Goal: Task Accomplishment & Management: Use online tool/utility

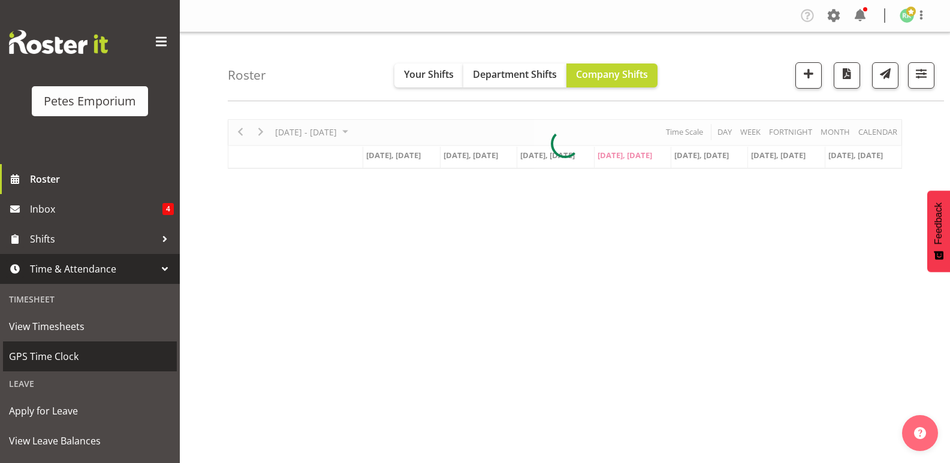
click at [60, 351] on span "GPS Time Clock" at bounding box center [90, 357] width 162 height 18
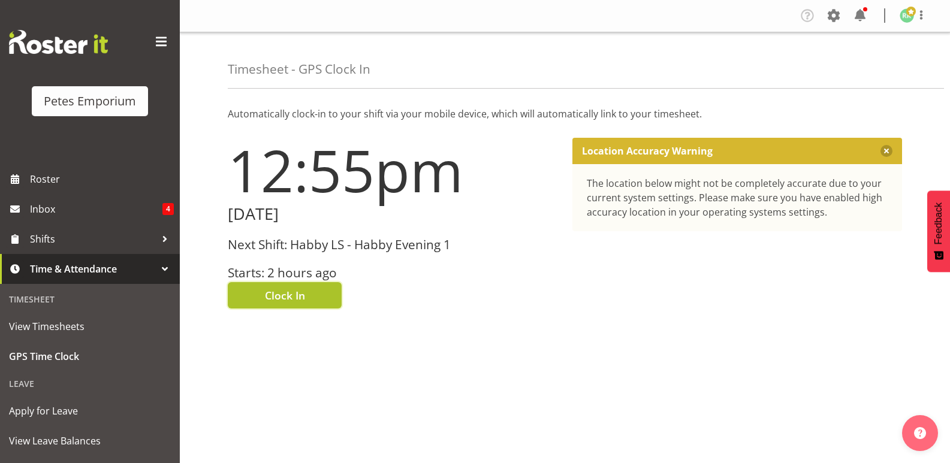
click at [289, 286] on button "Clock In" at bounding box center [285, 295] width 114 height 26
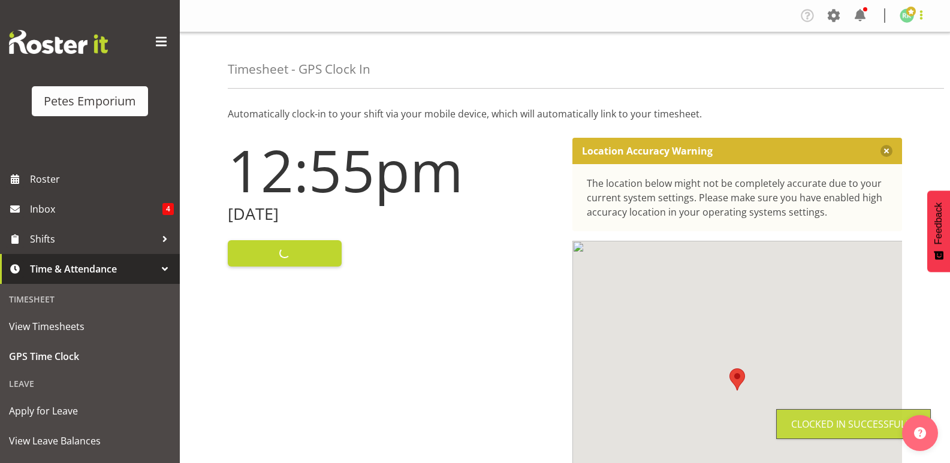
click at [915, 12] on span at bounding box center [921, 15] width 14 height 14
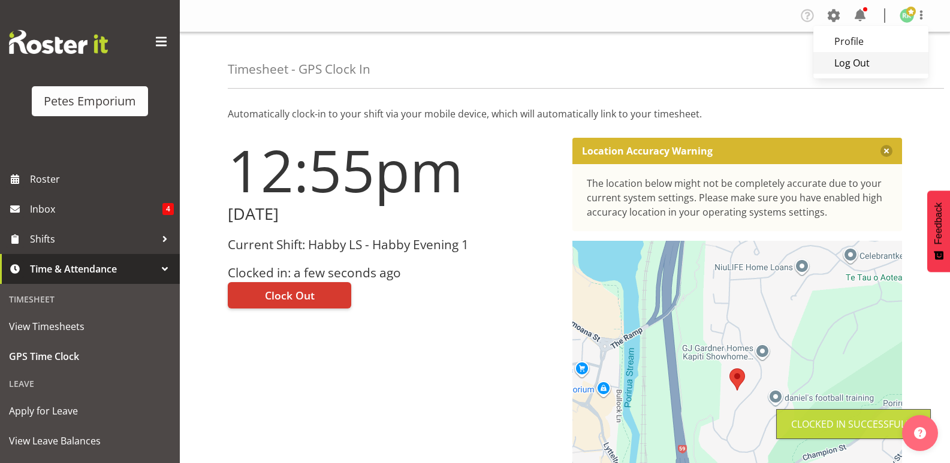
click at [864, 65] on link "Log Out" at bounding box center [871, 63] width 115 height 22
